Goal: Obtain resource: Download file/media

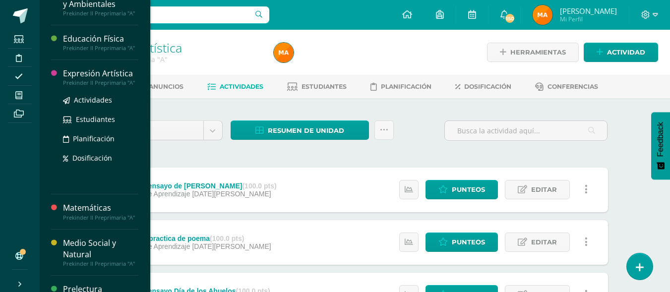
scroll to position [332, 0]
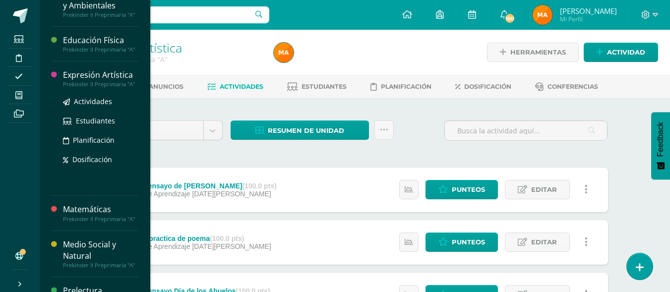
click at [84, 86] on div "Prekinder II Preprimaria "A"" at bounding box center [100, 84] width 75 height 7
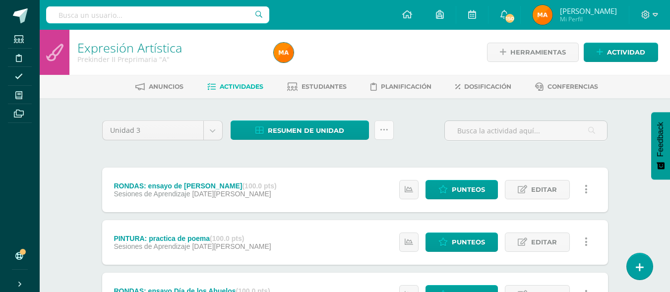
click at [384, 129] on icon at bounding box center [384, 130] width 8 height 8
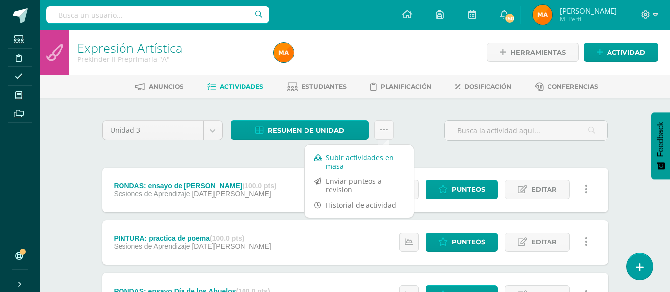
click at [383, 160] on link "Subir actividades en masa" at bounding box center [359, 162] width 109 height 24
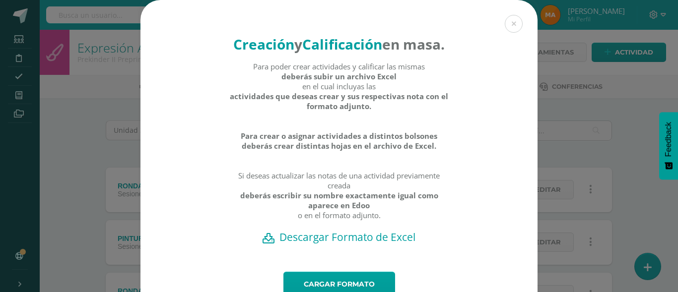
click at [362, 244] on h2 "Descargar Formato de Excel" at bounding box center [339, 237] width 362 height 14
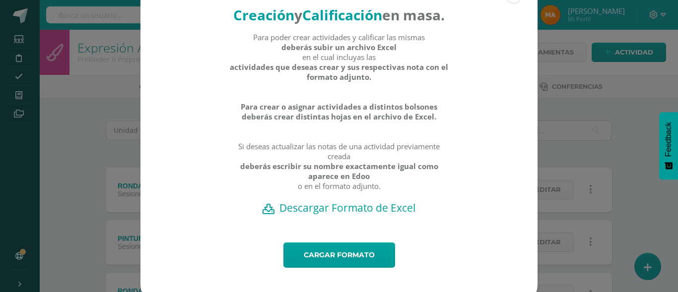
scroll to position [61, 0]
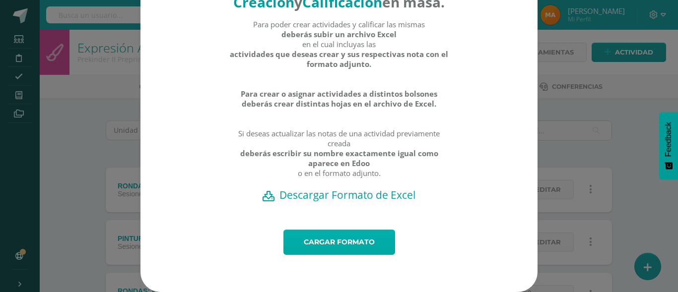
click at [317, 235] on link "Cargar formato" at bounding box center [339, 242] width 112 height 25
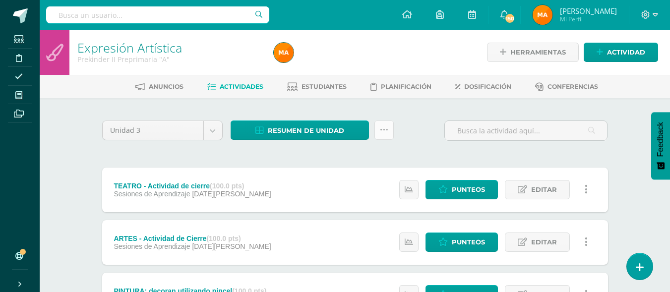
click at [383, 134] on link at bounding box center [384, 130] width 19 height 19
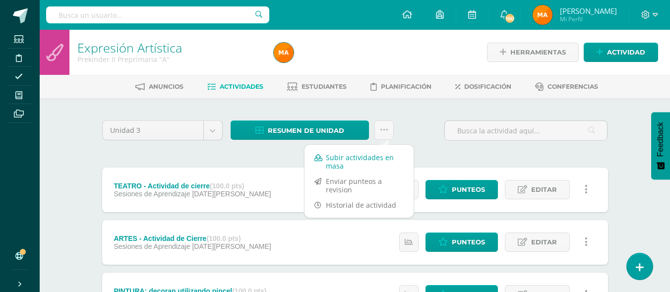
click at [361, 161] on link "Subir actividades en masa" at bounding box center [359, 162] width 109 height 24
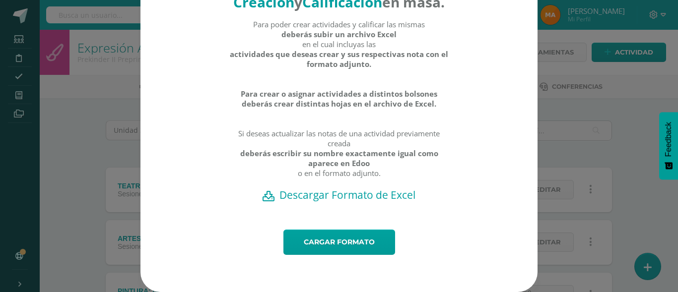
scroll to position [61, 0]
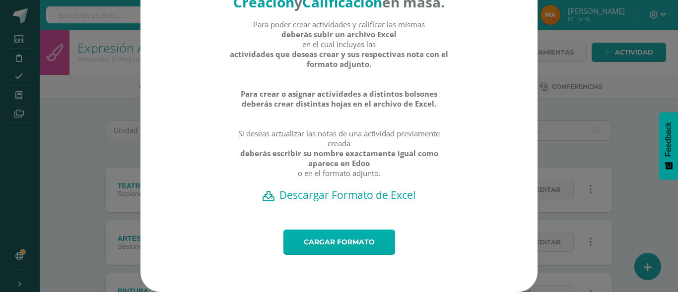
click at [312, 251] on link "Cargar formato" at bounding box center [339, 242] width 112 height 25
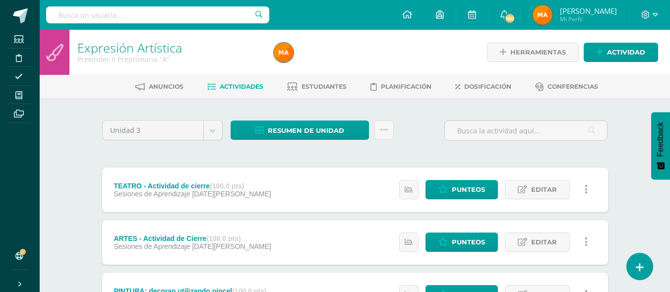
click at [394, 130] on div "Resumen de unidad Descargar como HTML Descargar como PDF Descargar como XLS Sub…" at bounding box center [312, 135] width 171 height 28
click at [387, 129] on icon at bounding box center [384, 130] width 8 height 8
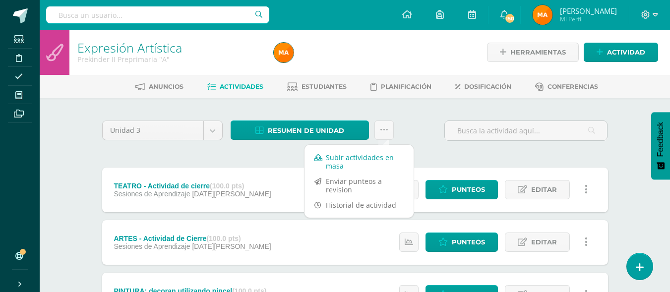
click at [343, 161] on link "Subir actividades en masa" at bounding box center [359, 162] width 109 height 24
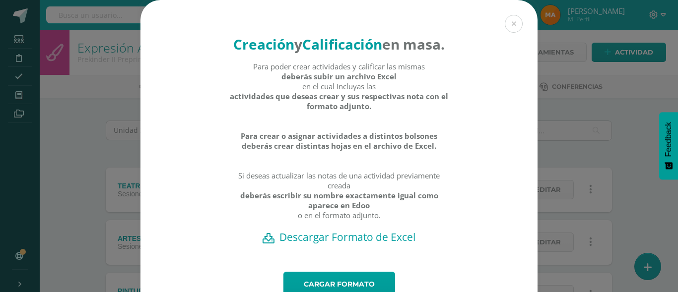
click at [308, 244] on h2 "Descargar Formato de Excel" at bounding box center [339, 237] width 362 height 14
